Goal: Register for event/course

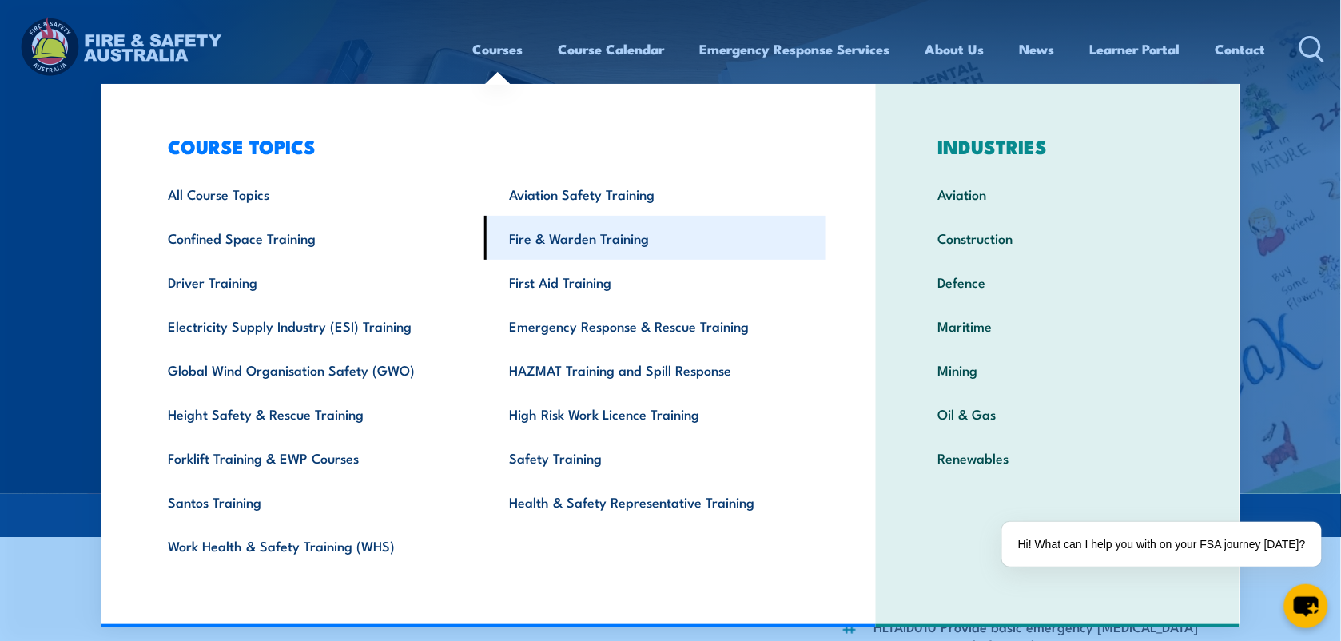
click at [552, 238] on link "Fire & Warden Training" at bounding box center [654, 238] width 341 height 44
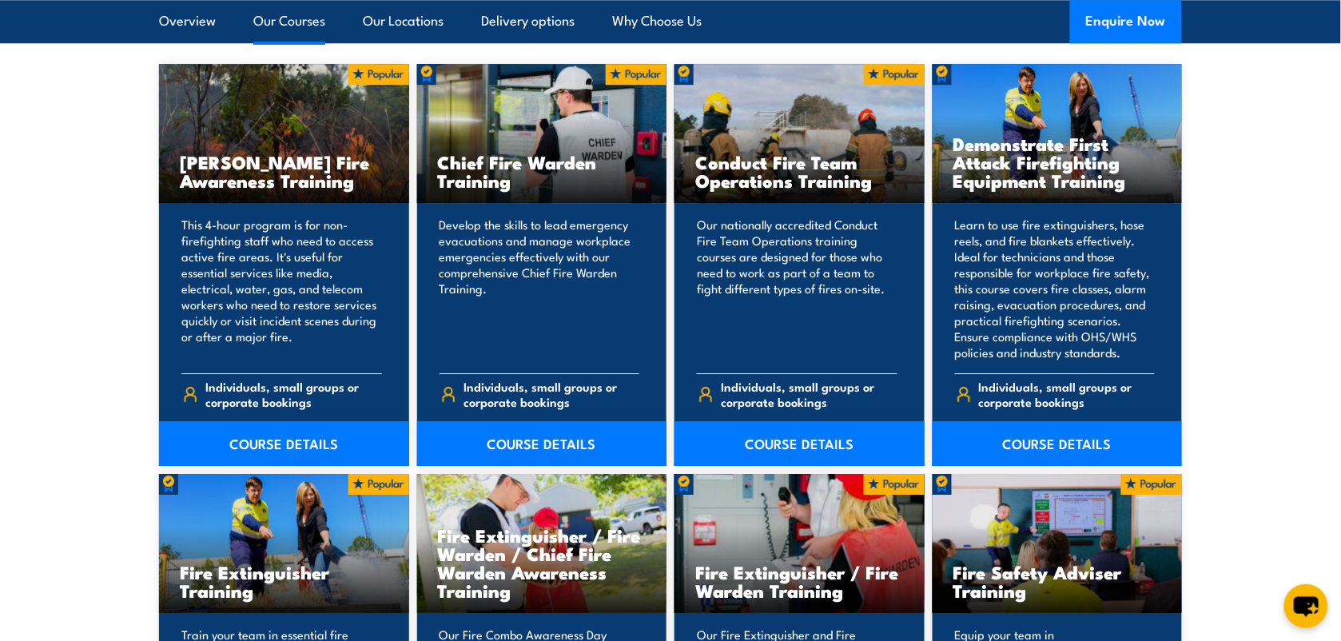
scroll to position [1299, 0]
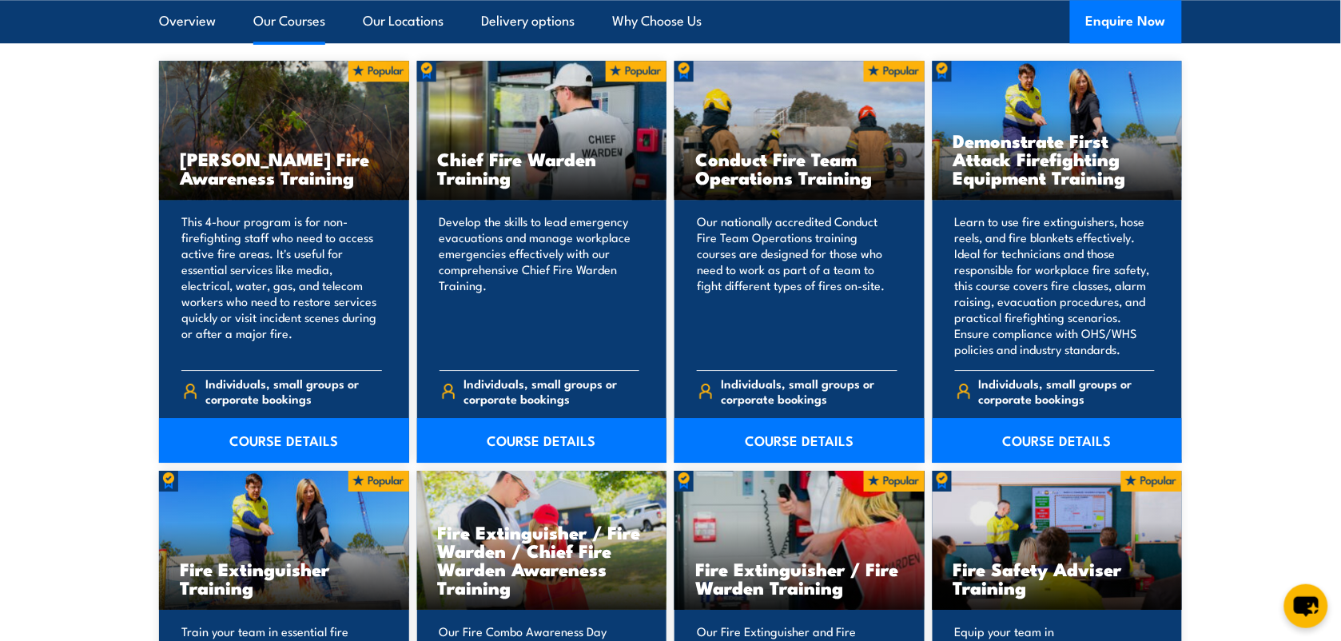
click at [213, 534] on div "Fire Extinguisher Training" at bounding box center [284, 541] width 250 height 140
click at [257, 570] on h3 "Fire Extinguisher Training" at bounding box center [284, 577] width 209 height 37
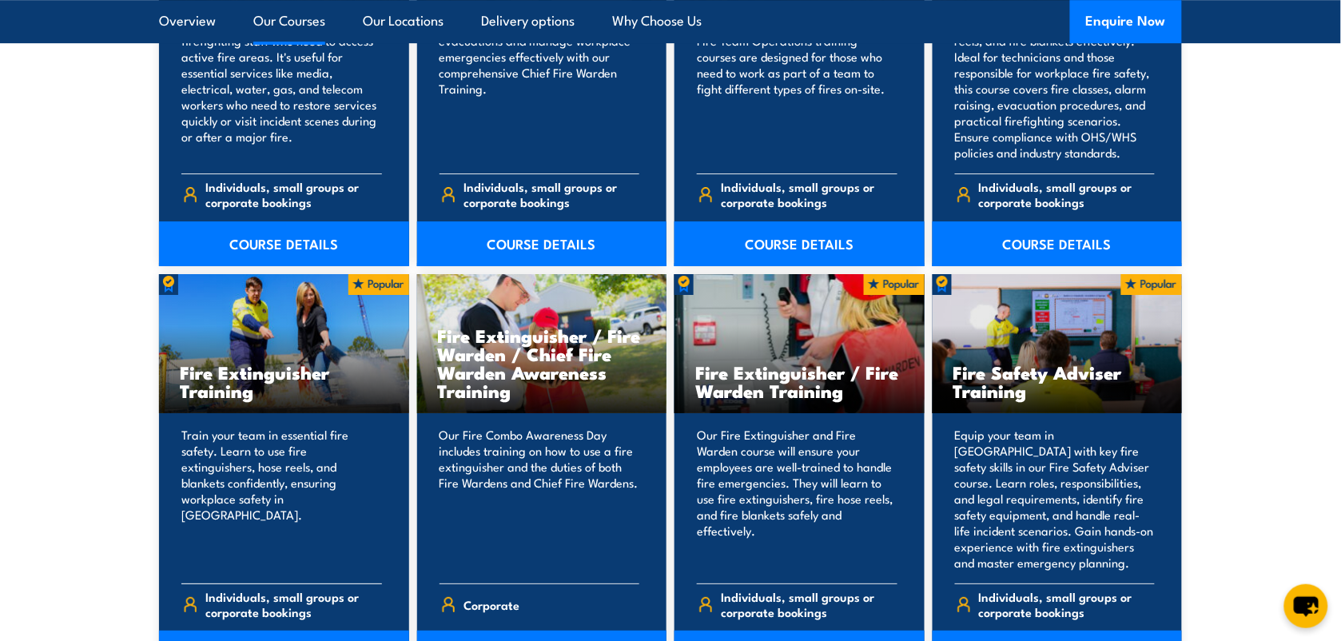
scroll to position [1598, 0]
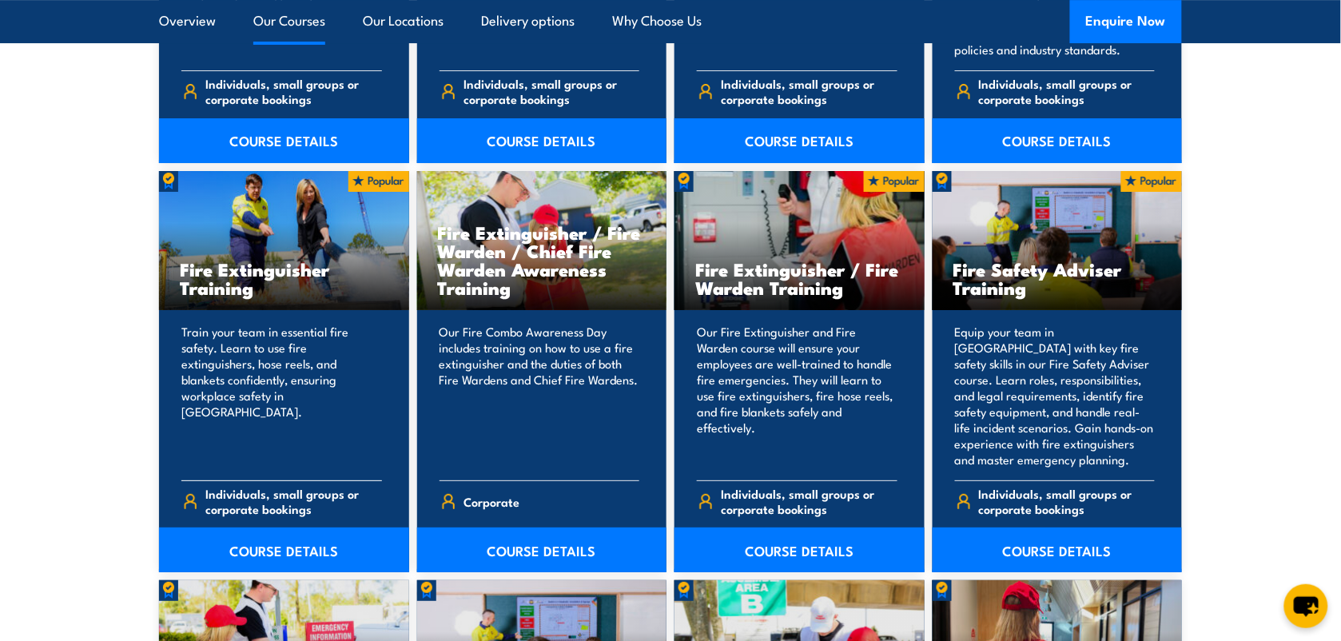
click at [254, 265] on h3 "Fire Extinguisher Training" at bounding box center [284, 278] width 209 height 37
drag, startPoint x: 254, startPoint y: 265, endPoint x: 240, endPoint y: 293, distance: 31.5
click at [240, 293] on h3 "Fire Extinguisher Training" at bounding box center [284, 278] width 209 height 37
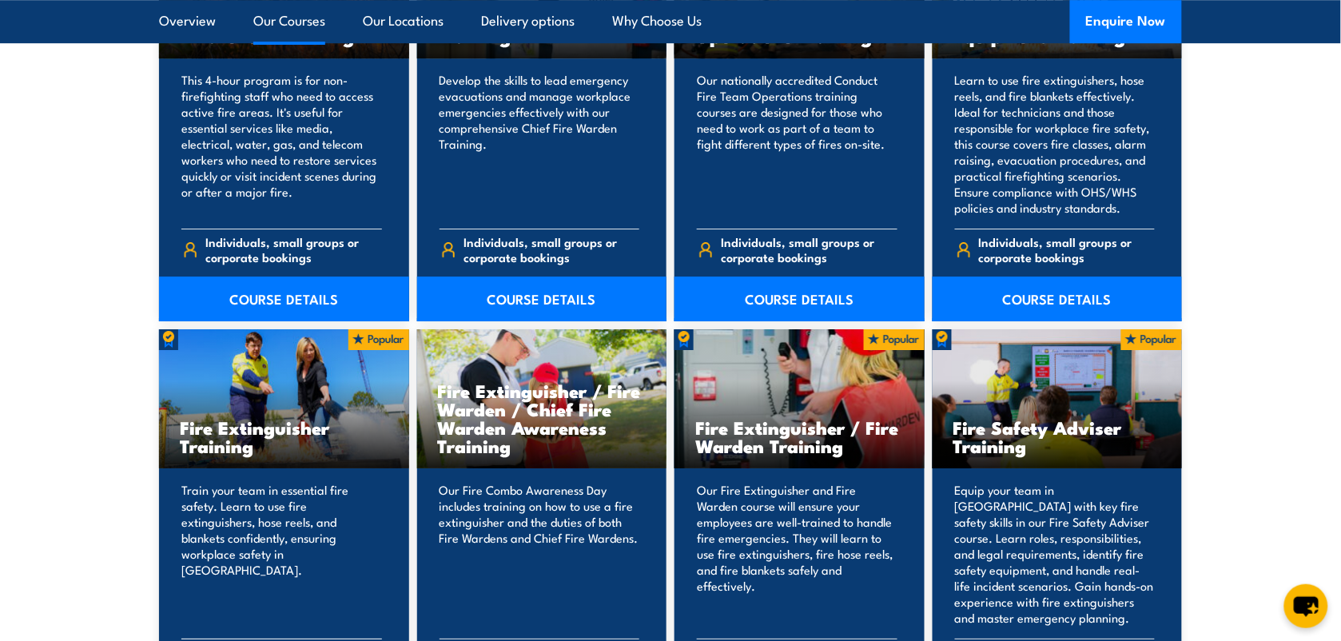
scroll to position [1398, 0]
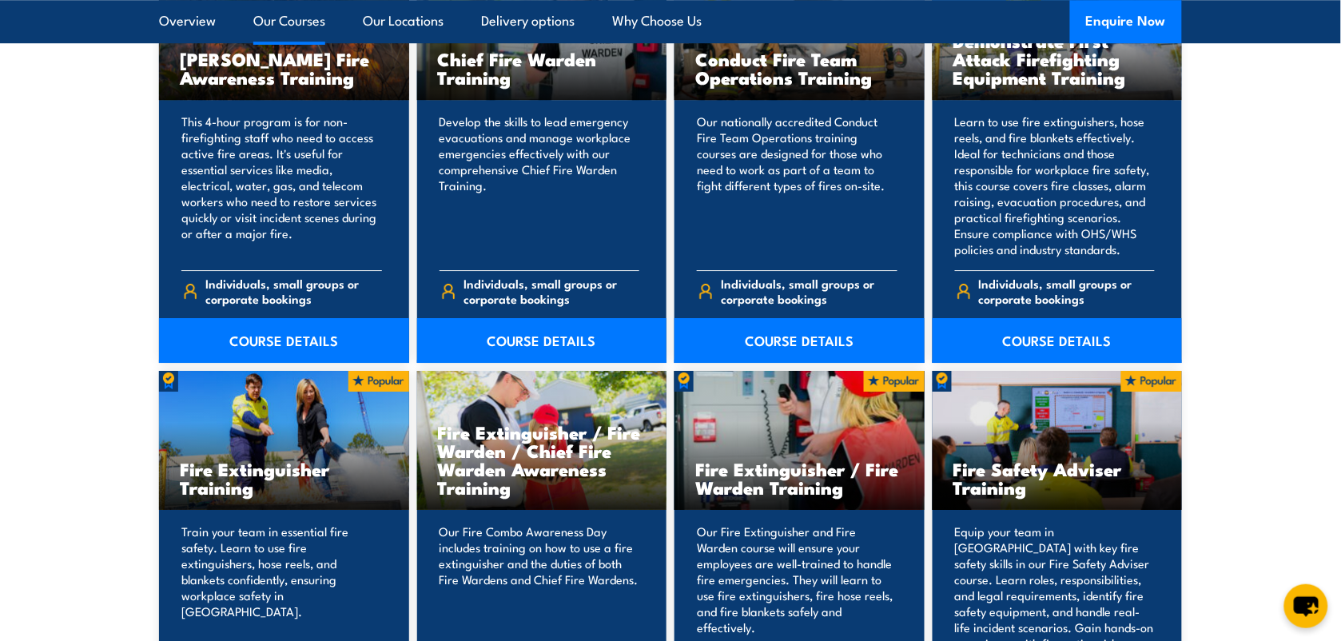
click at [290, 20] on link "Our Courses" at bounding box center [289, 21] width 72 height 42
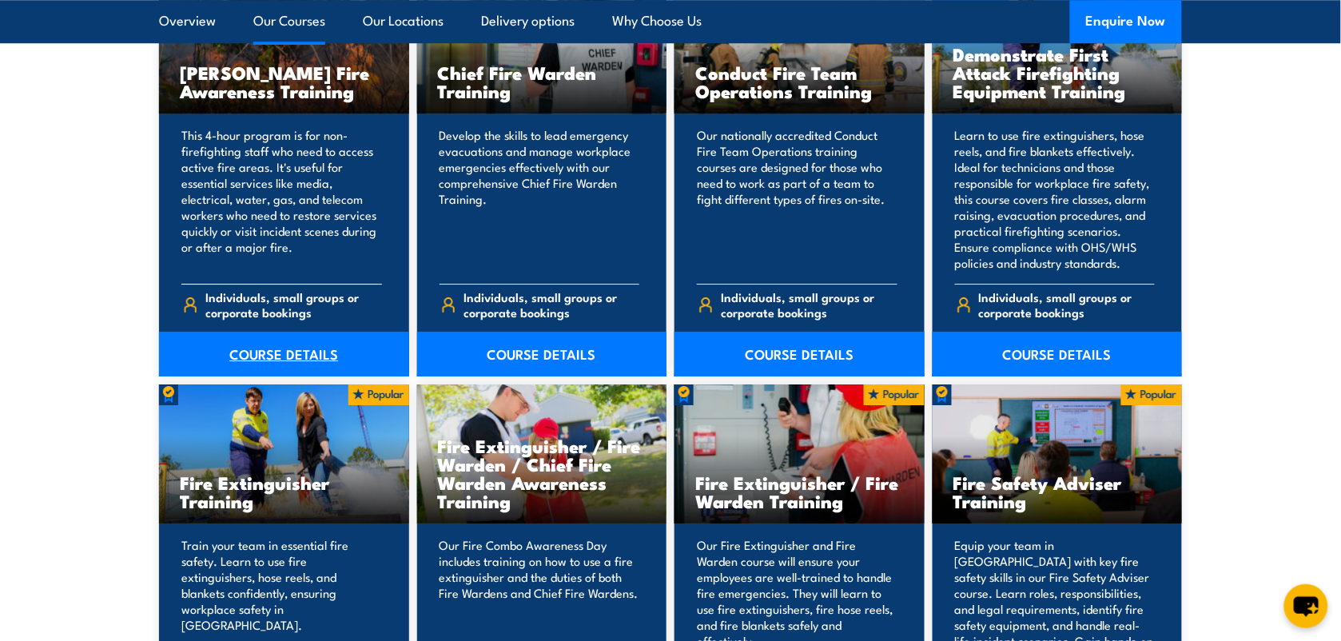
scroll to position [1411, 0]
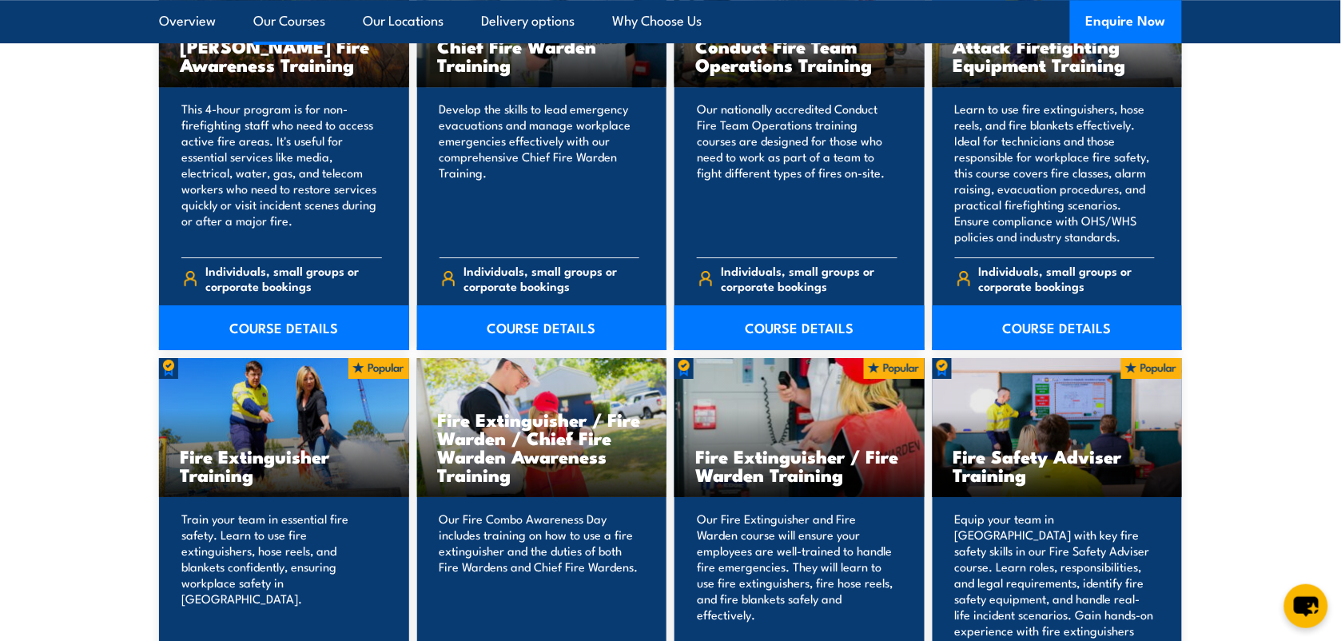
click at [256, 478] on h3 "Fire Extinguisher Training" at bounding box center [284, 465] width 209 height 37
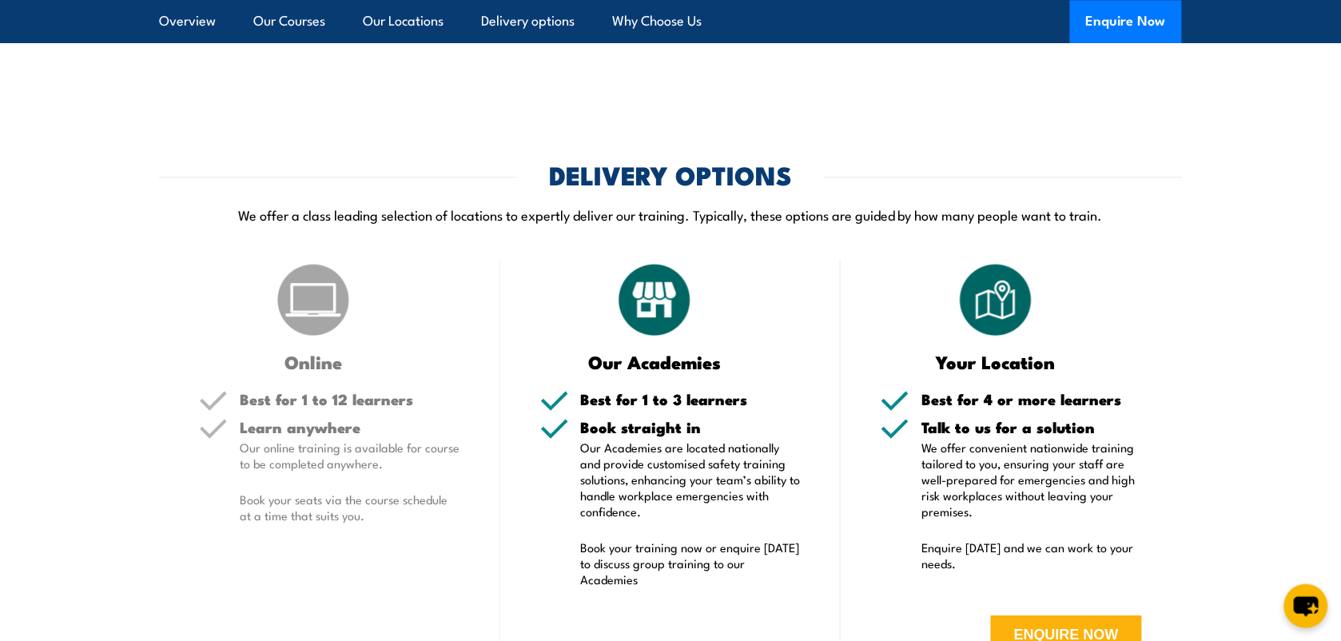
scroll to position [3009, 0]
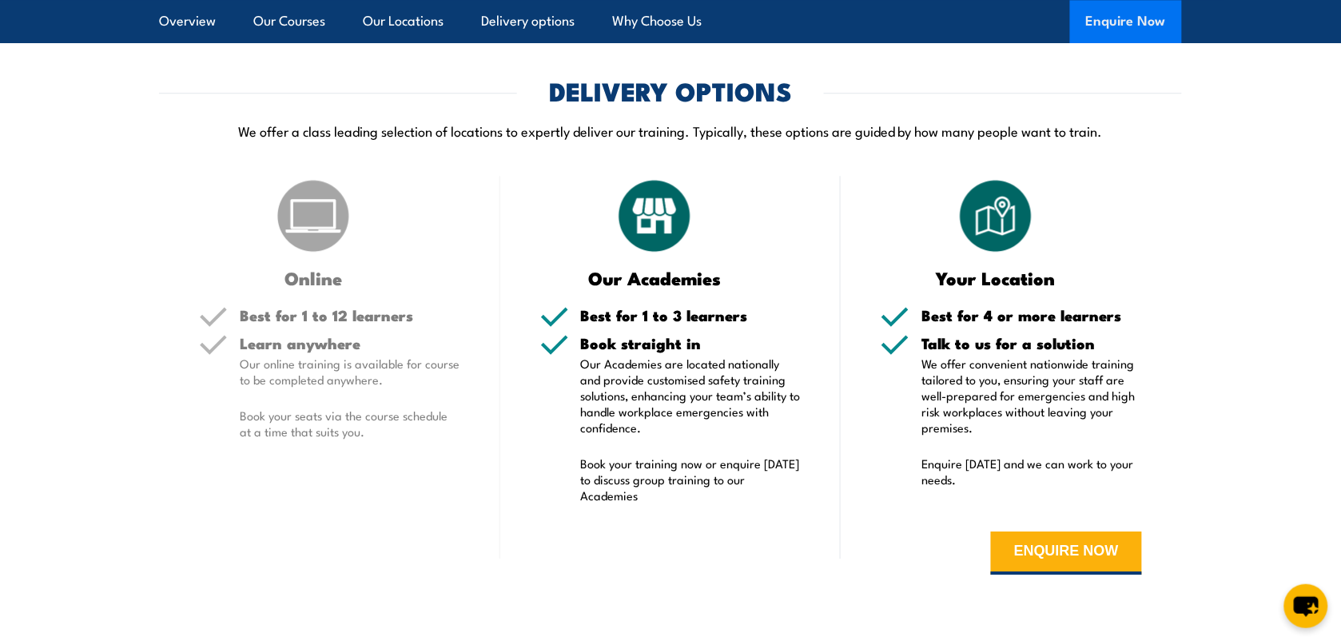
click at [1115, 20] on button "Enquire Now" at bounding box center [1126, 21] width 112 height 43
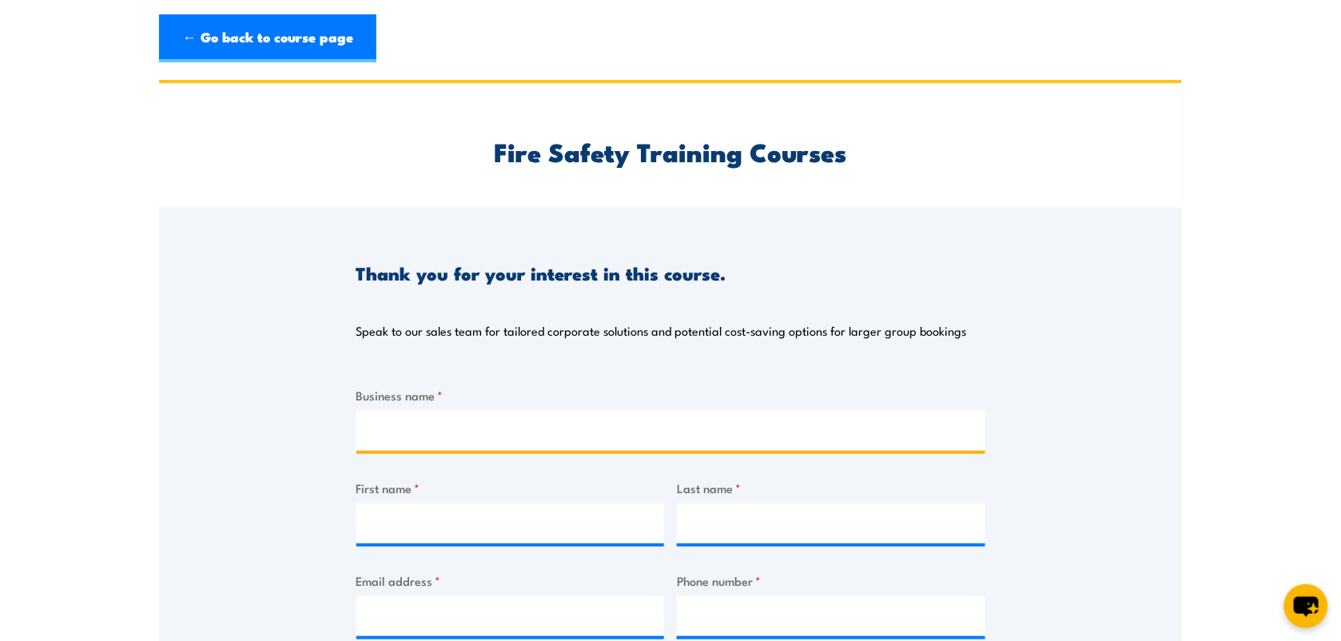
click at [481, 429] on input "Business name *" at bounding box center [670, 431] width 629 height 40
type input "INTERTEK TESTING SERVICES (AUSTRALIA) PTY. LTD."
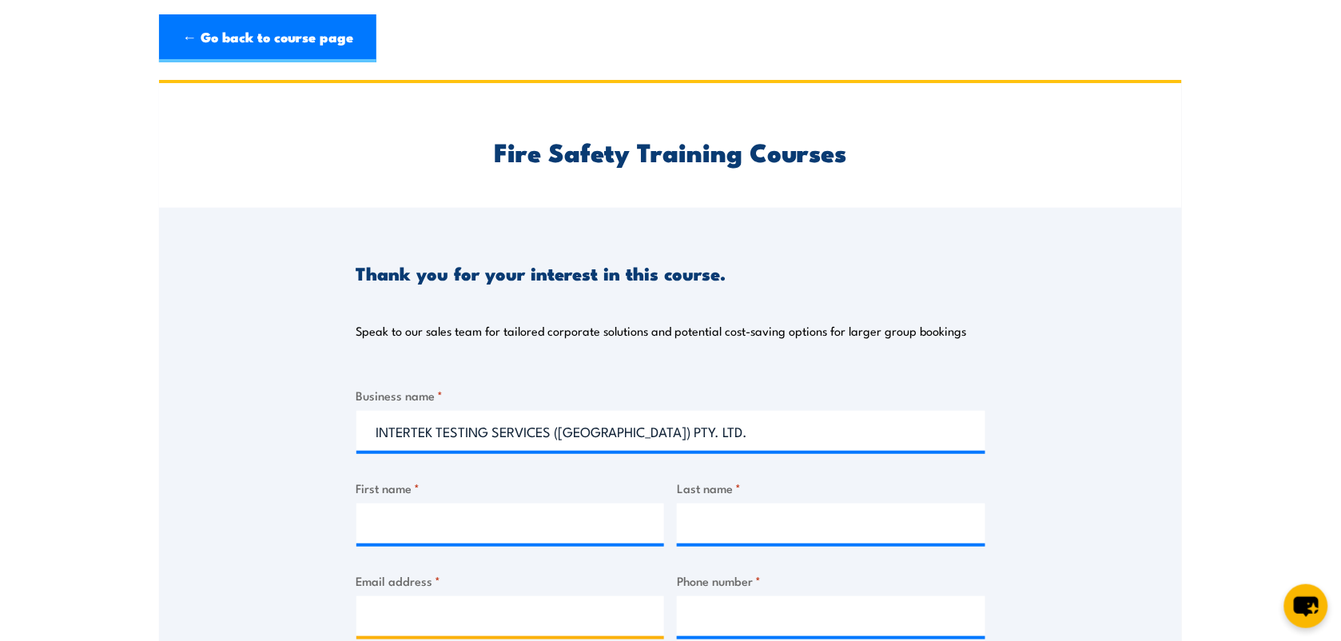
type input "leonakalua91@gmail.com"
type input "0434826557"
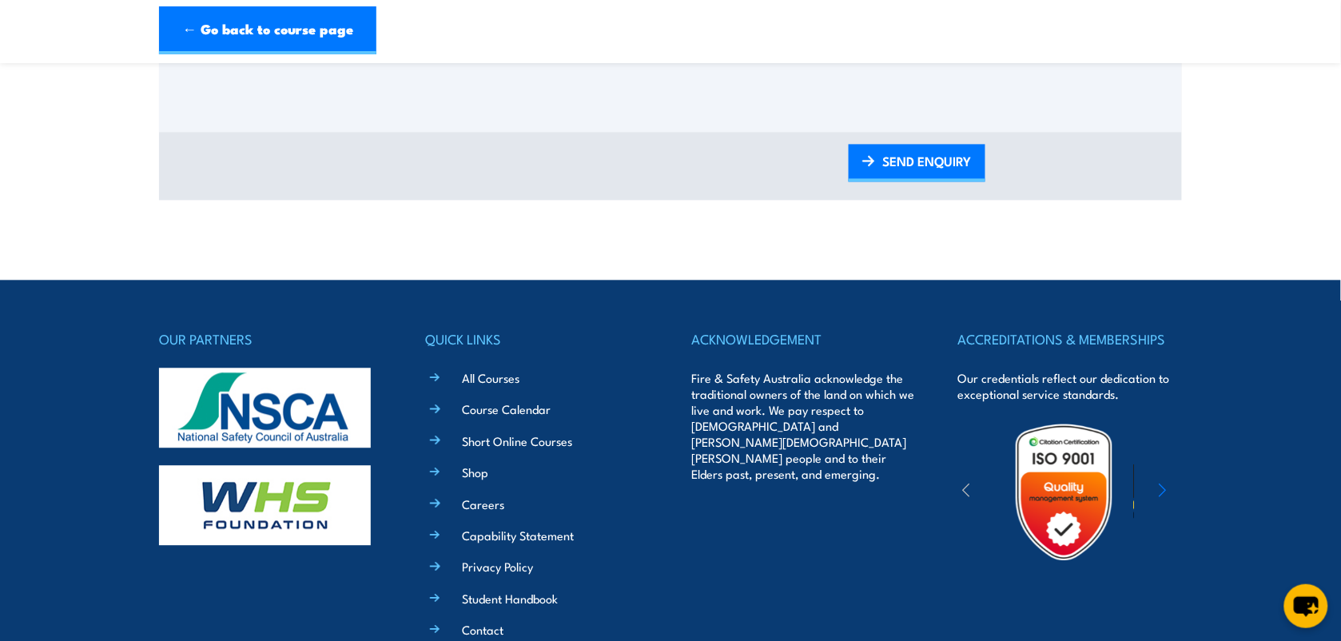
scroll to position [999, 0]
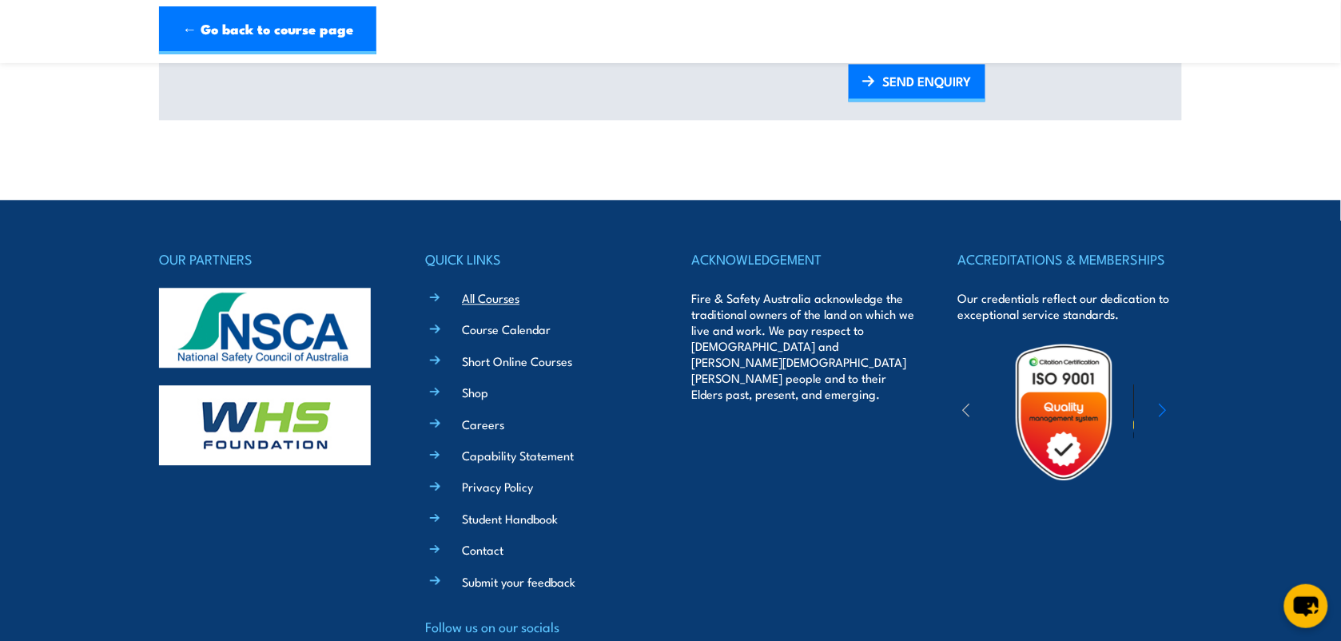
click at [490, 297] on link "All Courses" at bounding box center [491, 297] width 58 height 17
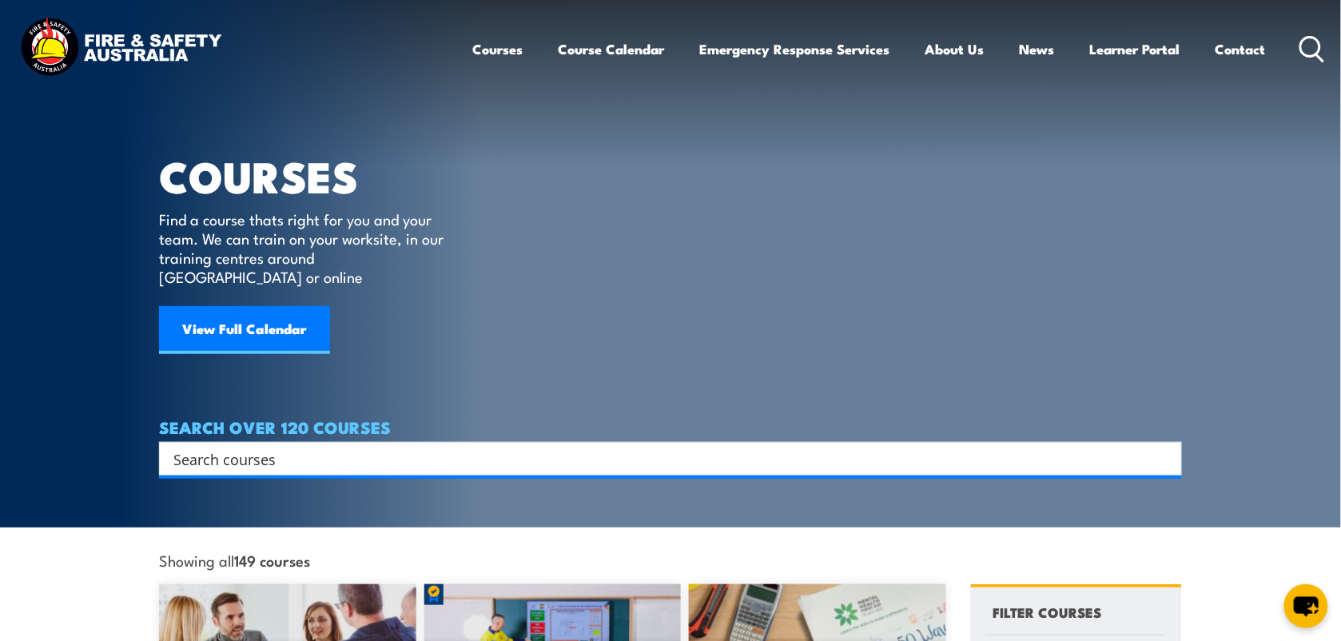
click at [205, 447] on input "Search input" at bounding box center [659, 459] width 973 height 24
type input "F"
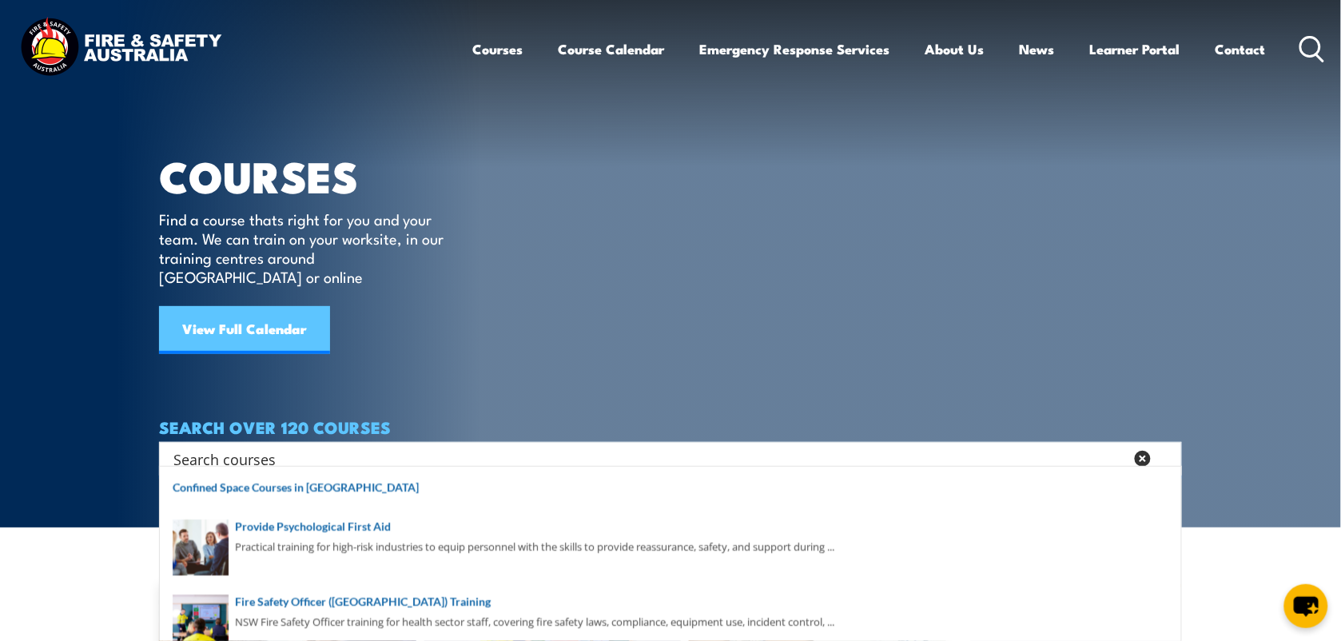
click at [261, 316] on link "View Full Calendar" at bounding box center [244, 330] width 171 height 48
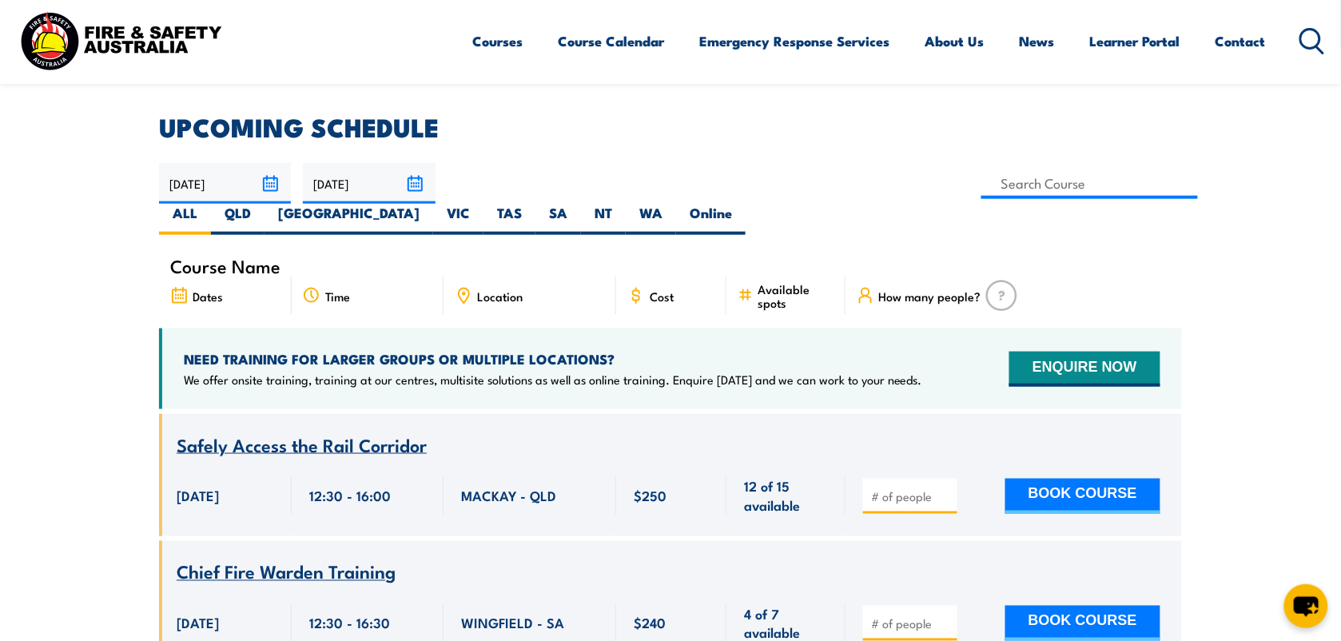
scroll to position [200, 0]
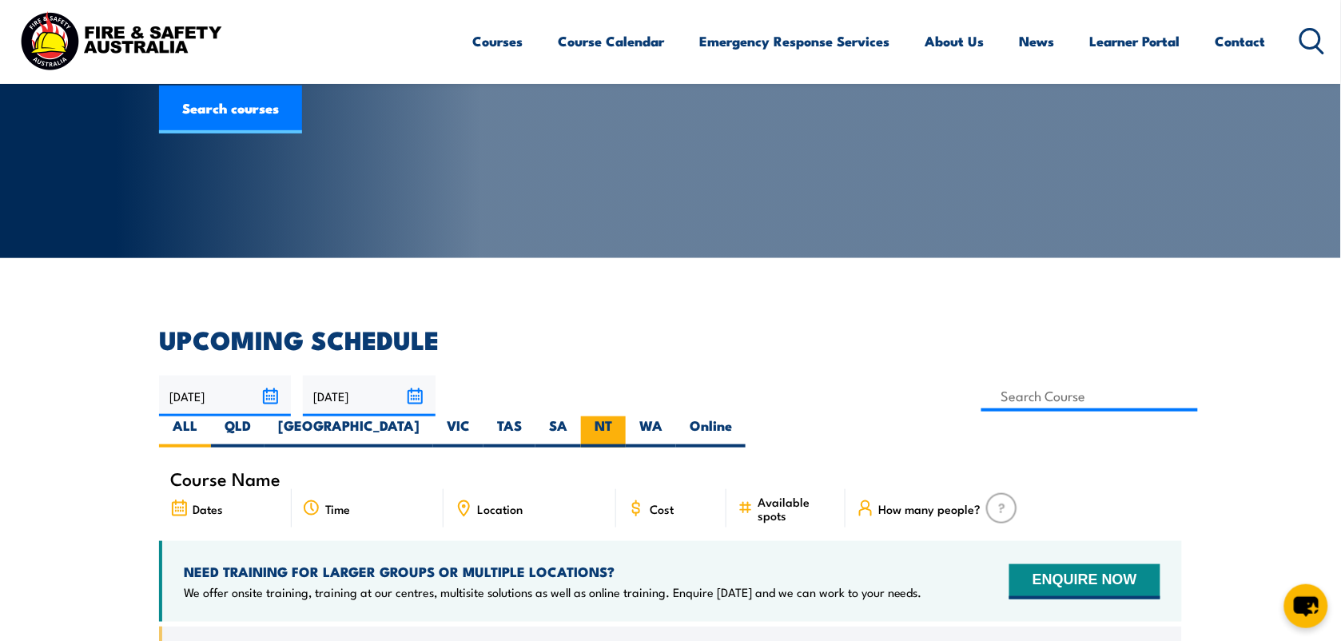
click at [626, 416] on label "NT" at bounding box center [603, 431] width 45 height 31
click at [622, 416] on input "NT" at bounding box center [617, 421] width 10 height 10
radio input "true"
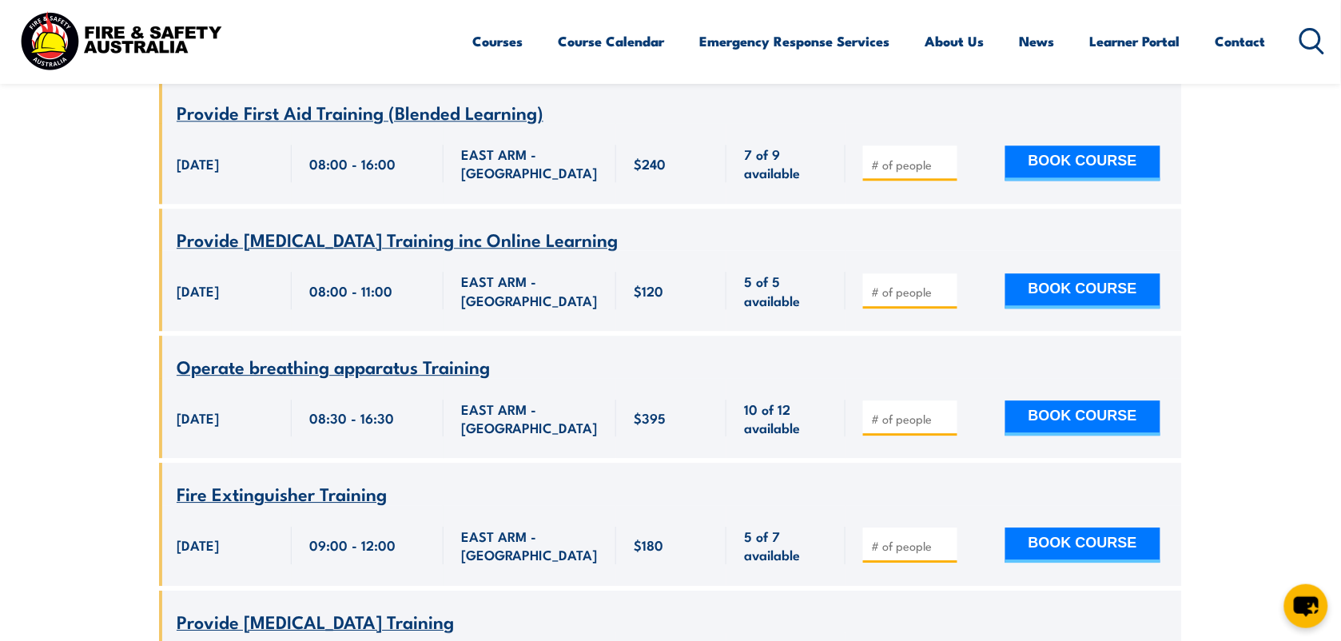
scroll to position [1227, 0]
